Goal: Ask a question: Seek information or help from site administrators or community

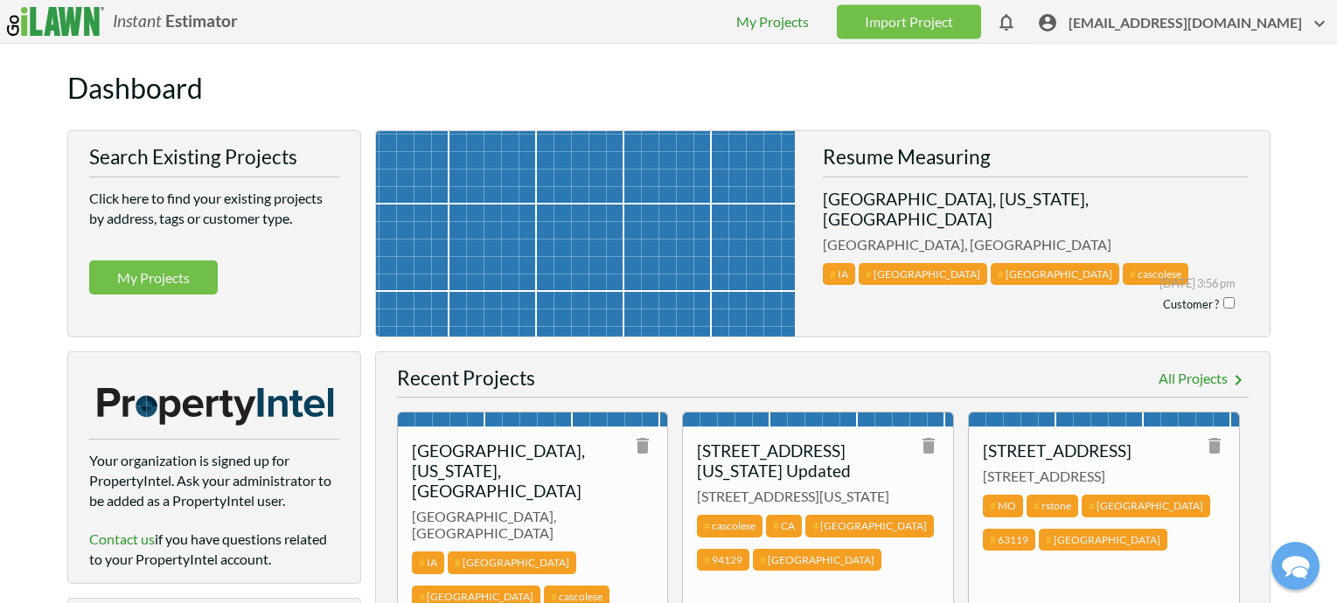
click at [1174, 24] on span "[EMAIL_ADDRESS][DOMAIN_NAME]" at bounding box center [1198, 26] width 261 height 27
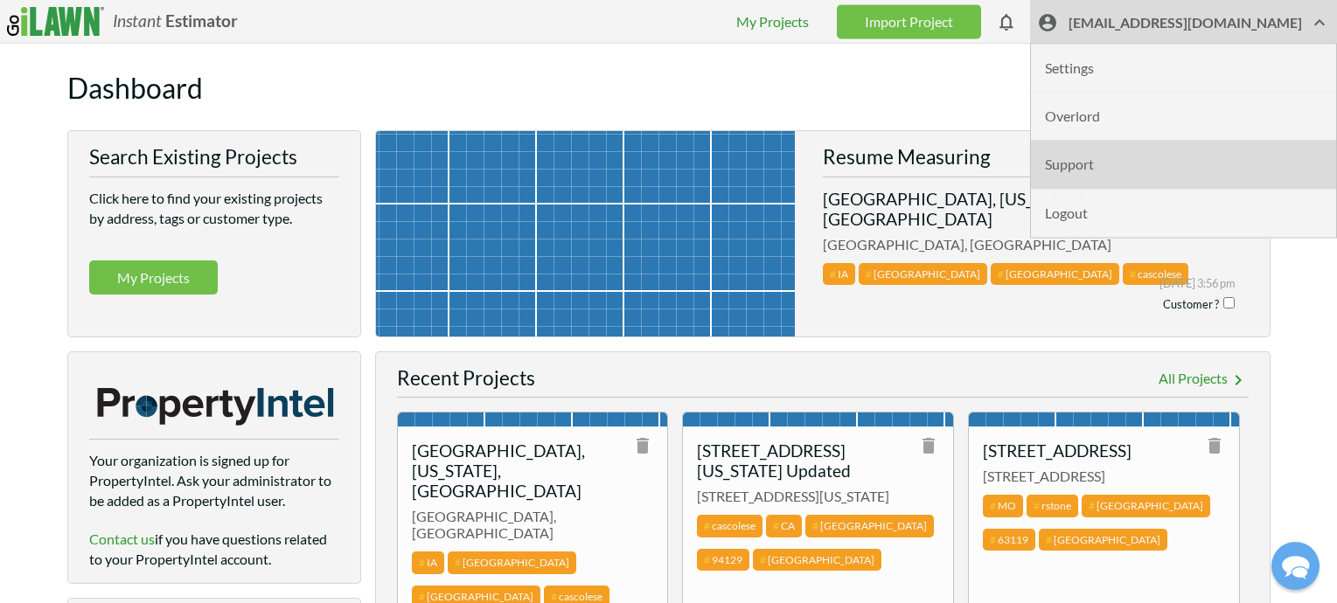
click at [1146, 169] on li "Support" at bounding box center [1183, 165] width 305 height 48
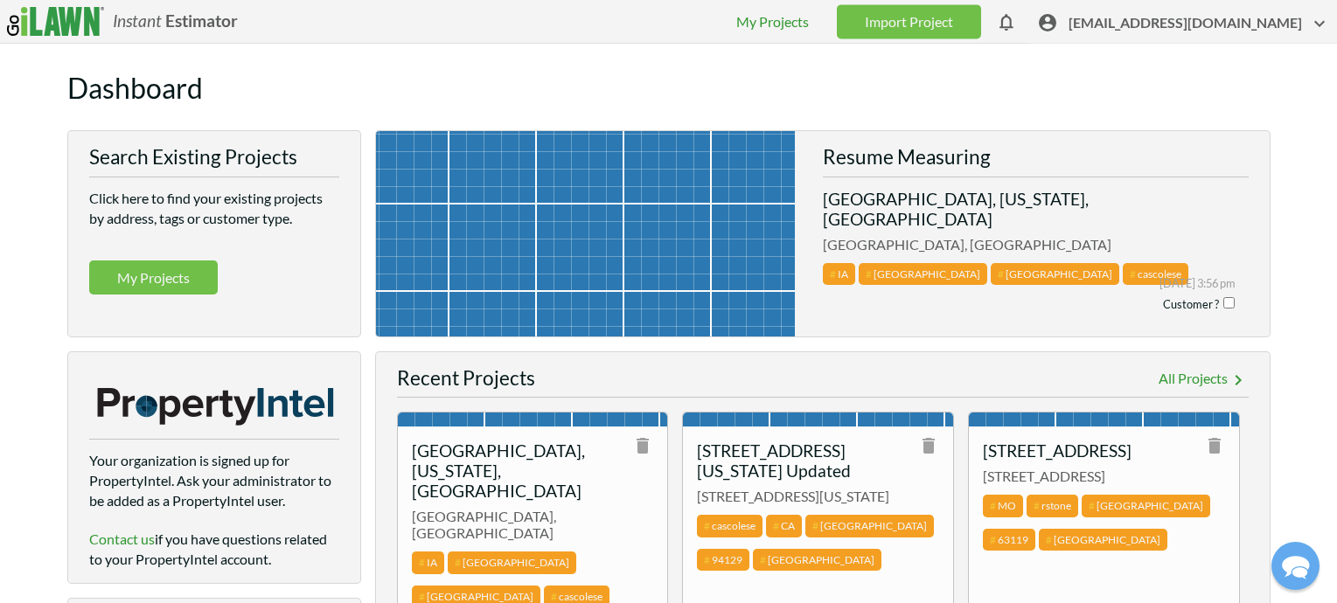
click at [1176, 25] on span "[EMAIL_ADDRESS][DOMAIN_NAME]" at bounding box center [1198, 26] width 261 height 27
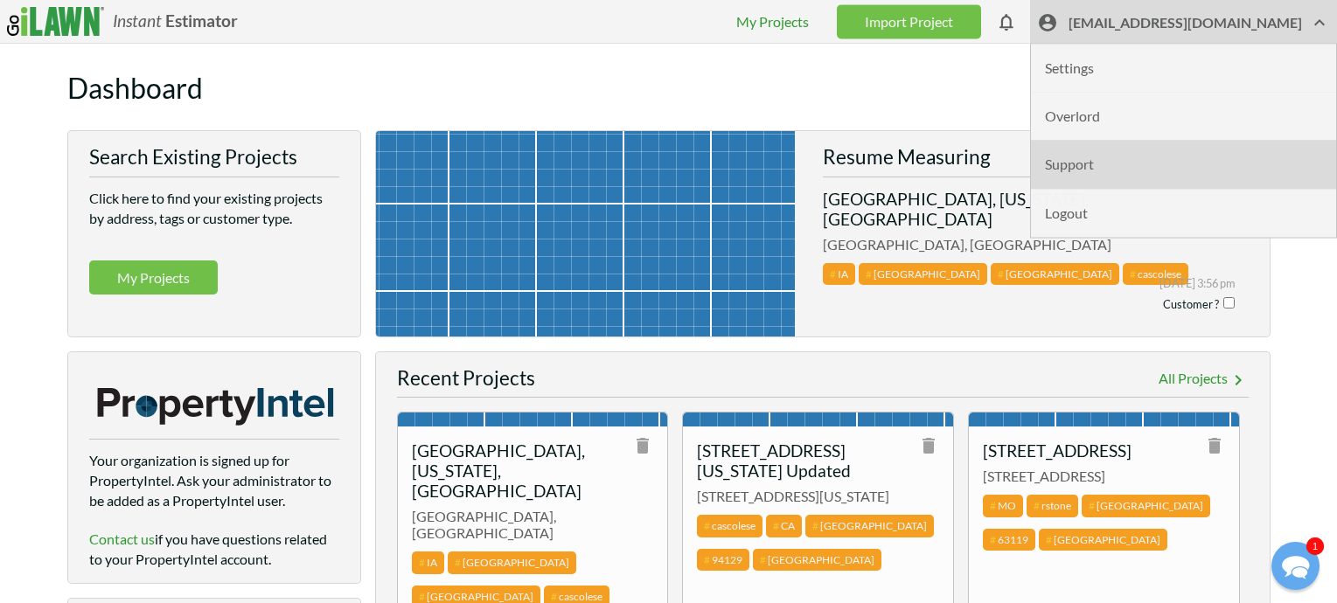
click at [1153, 165] on li "Support" at bounding box center [1183, 165] width 305 height 48
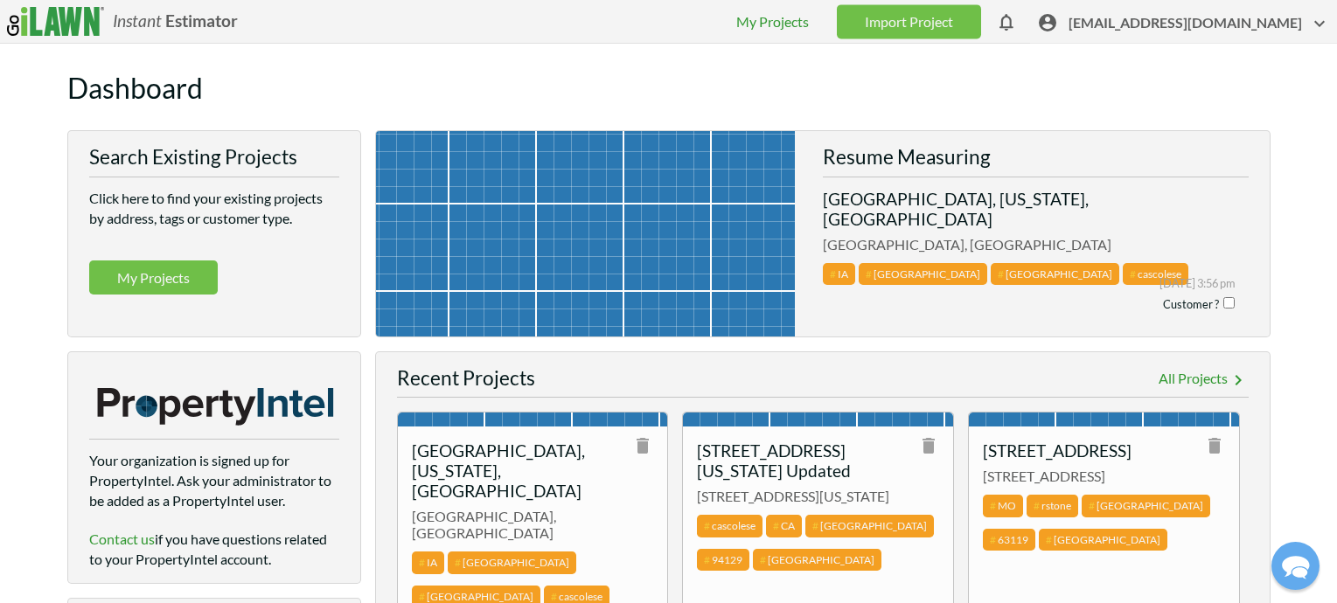
click at [1179, 22] on span "[EMAIL_ADDRESS][DOMAIN_NAME]" at bounding box center [1198, 26] width 261 height 27
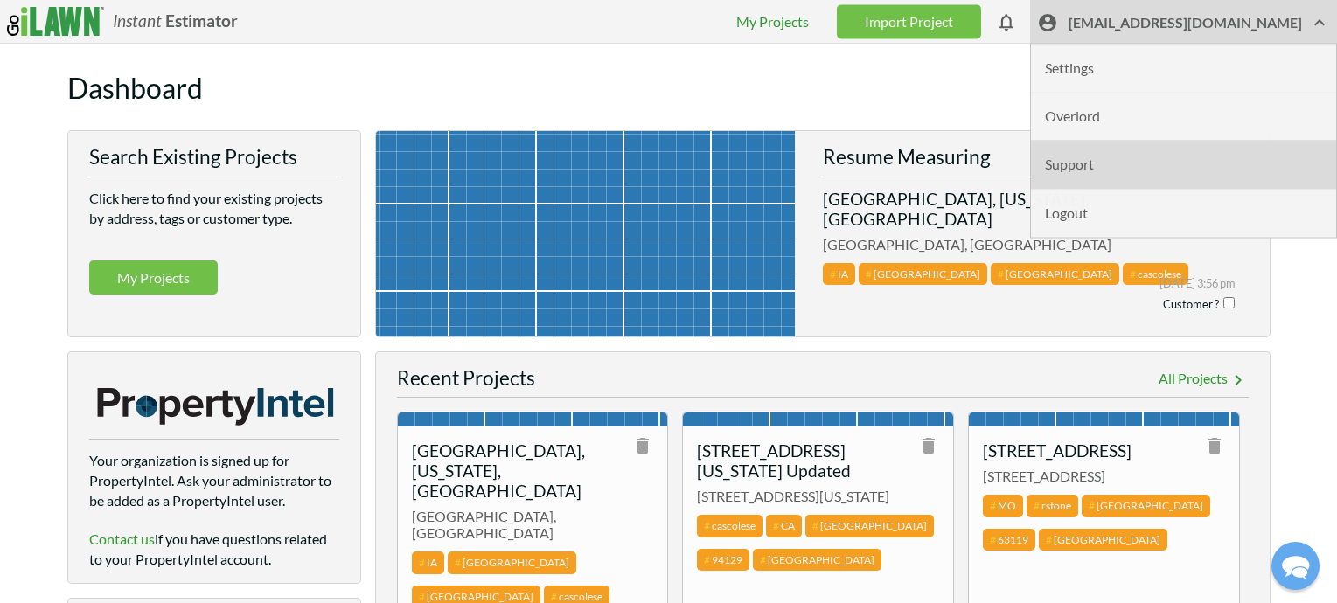
click at [1145, 172] on li "Support" at bounding box center [1183, 165] width 305 height 48
